Goal: Task Accomplishment & Management: Use online tool/utility

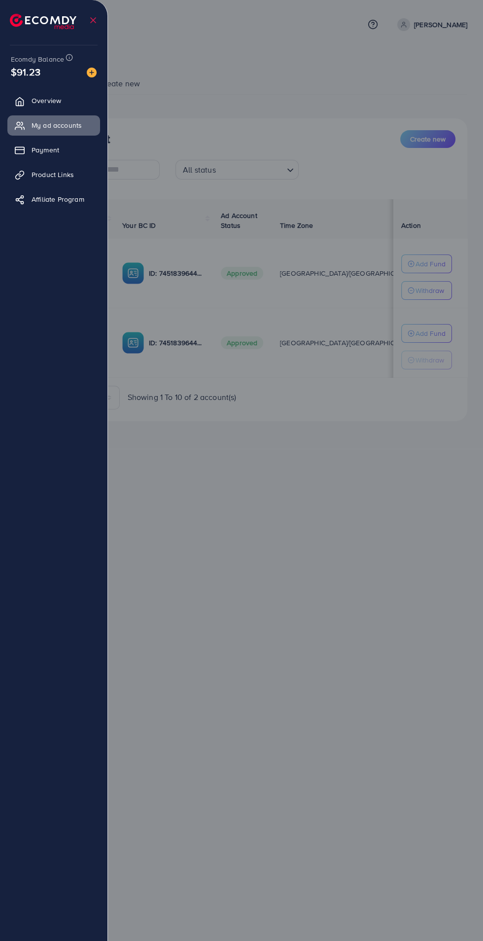
click at [78, 180] on link "Product Links" at bounding box center [53, 175] width 93 height 20
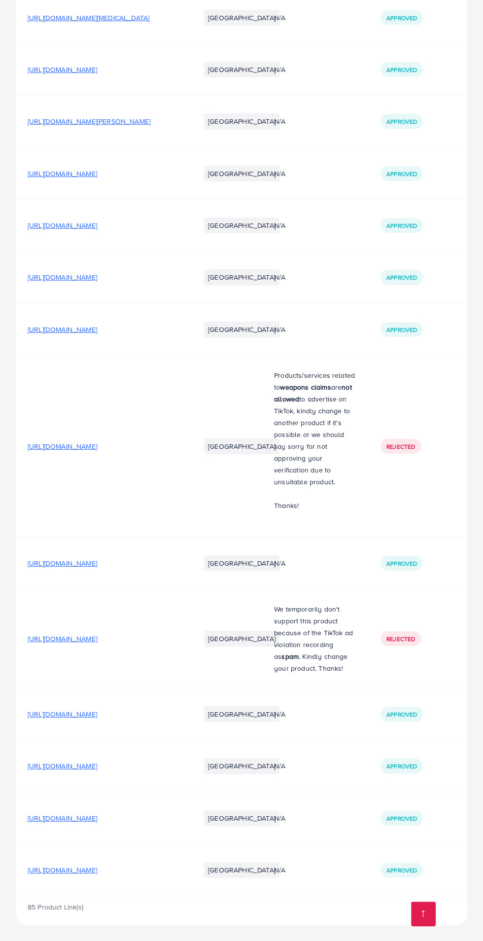
scroll to position [4604, 0]
click at [97, 282] on span "[URL][DOMAIN_NAME]" at bounding box center [63, 277] width 70 height 10
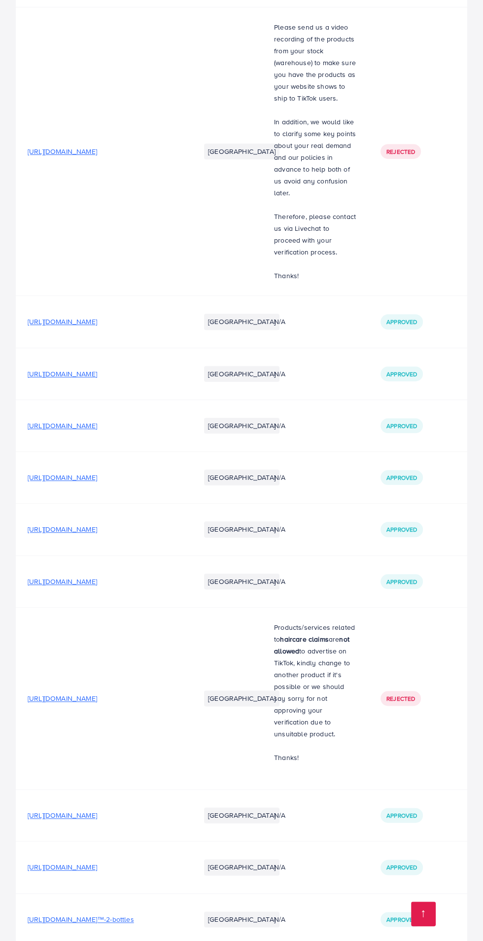
scroll to position [0, 0]
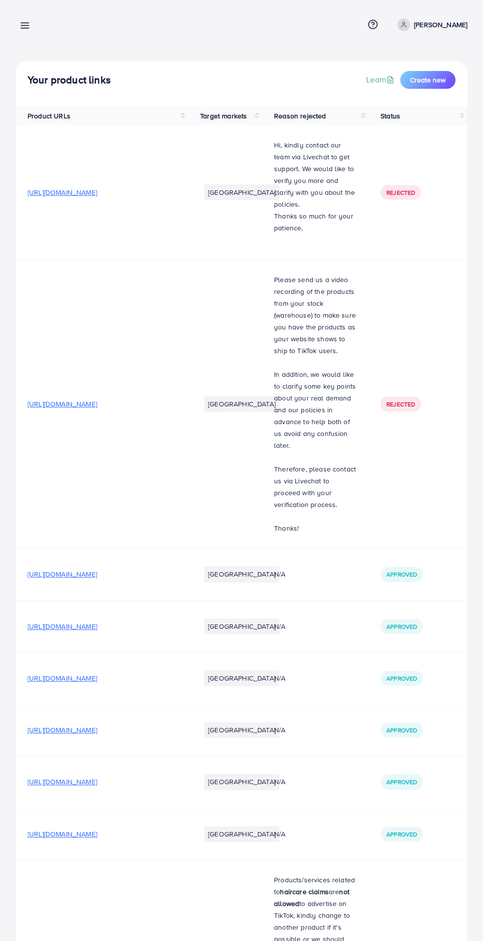
click at [25, 26] on line at bounding box center [25, 26] width 8 height 0
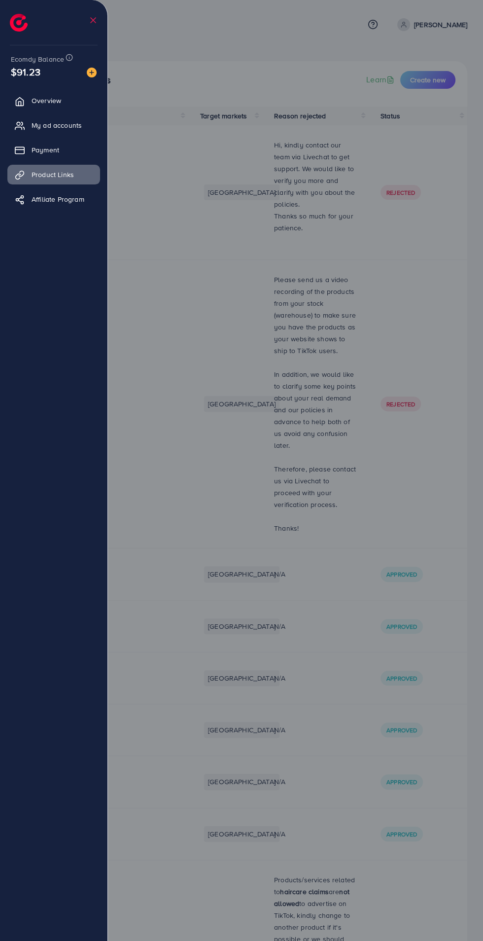
click at [34, 121] on span "My ad accounts" at bounding box center [57, 125] width 50 height 10
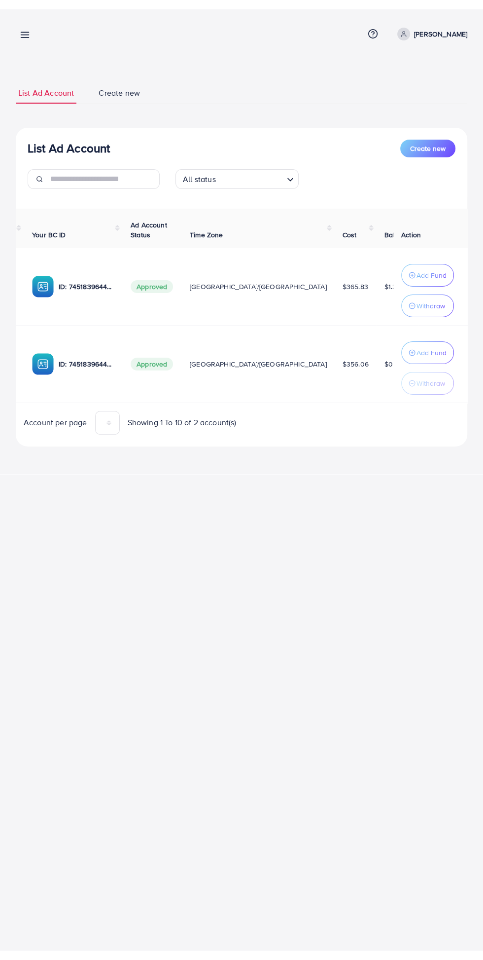
scroll to position [0, 145]
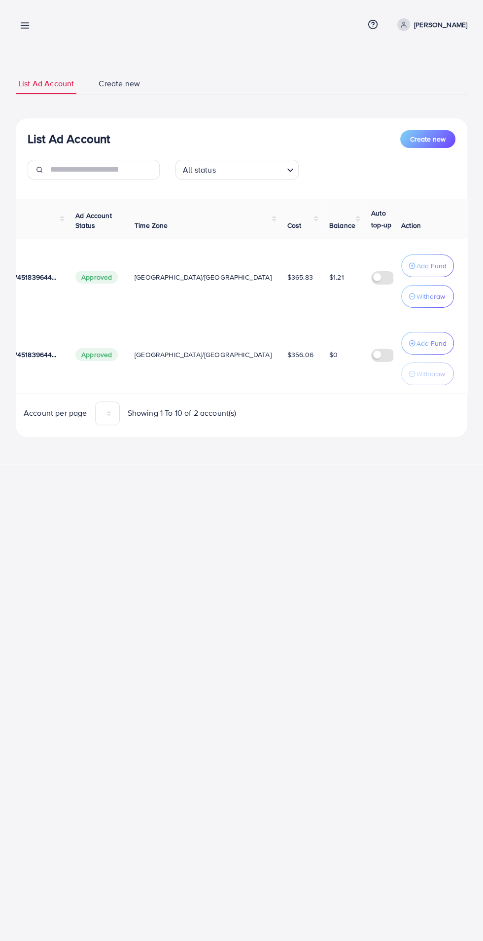
click at [41, 54] on div "List Ad Account Create new List Ad Account Create new All status Loading... Ad …" at bounding box center [241, 232] width 483 height 465
click at [21, 23] on line at bounding box center [25, 23] width 8 height 0
